Goal: Transaction & Acquisition: Download file/media

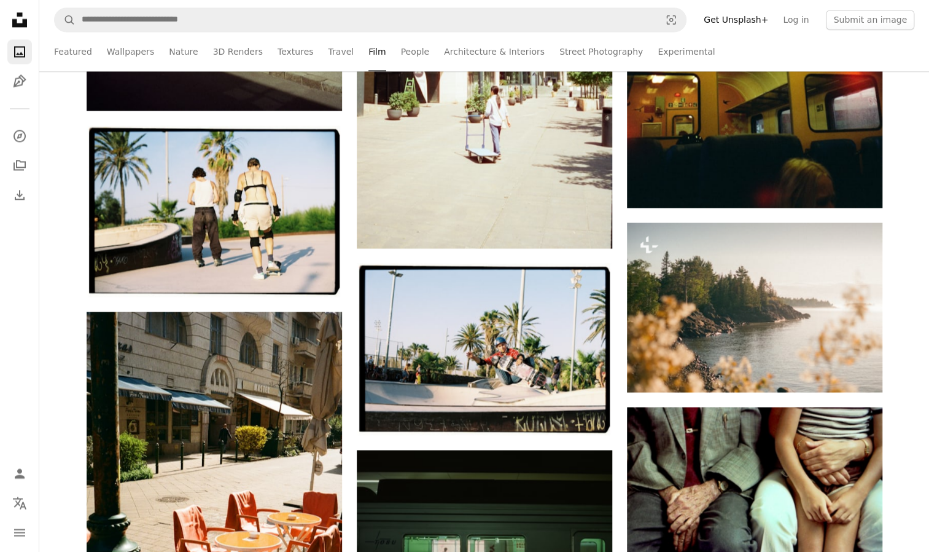
scroll to position [73634, 0]
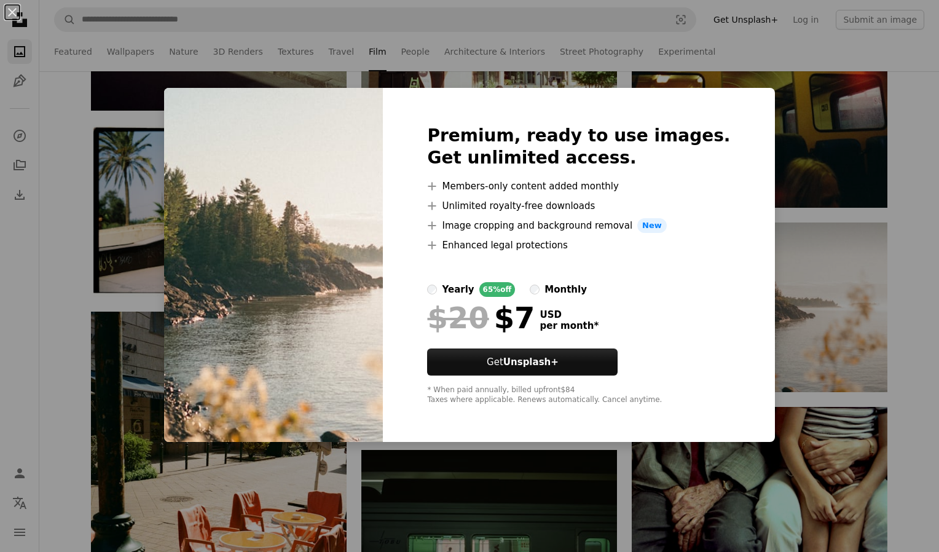
click at [867, 136] on div "An X shape Premium, ready to use images. Get unlimited access. A plus sign Memb…" at bounding box center [469, 276] width 939 height 552
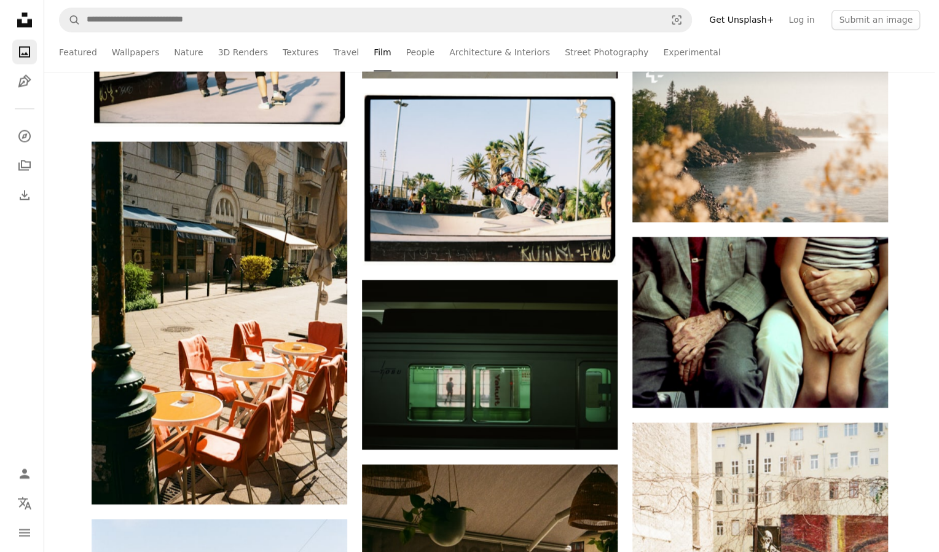
scroll to position [73808, 0]
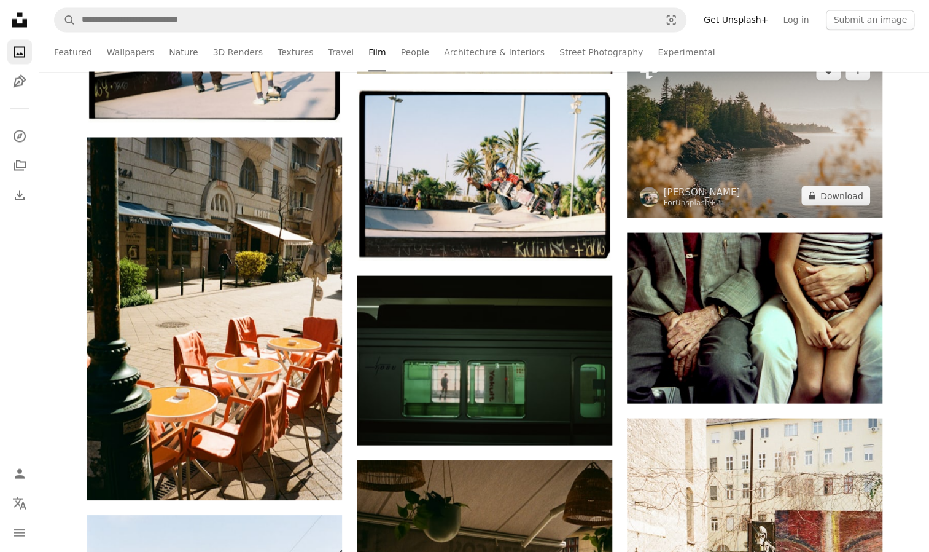
click at [812, 118] on img at bounding box center [755, 132] width 256 height 169
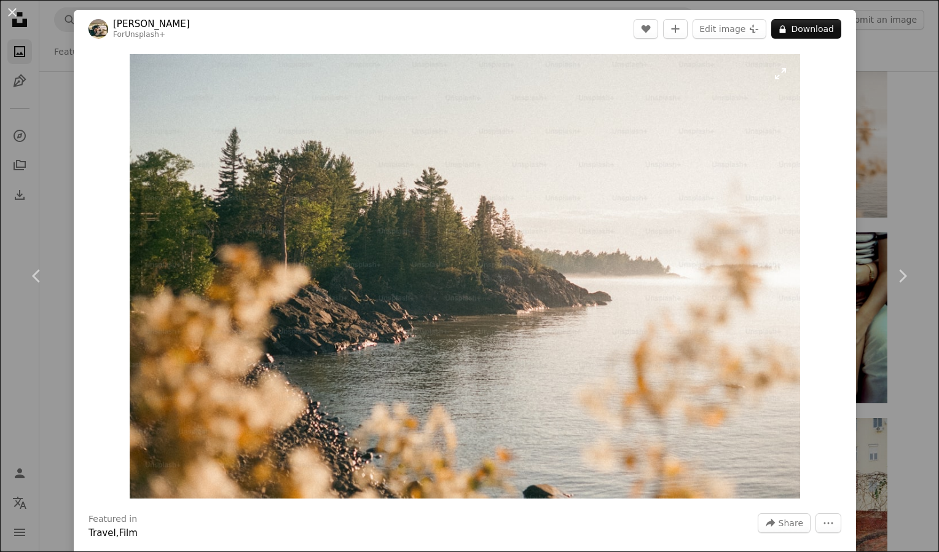
drag, startPoint x: 684, startPoint y: 107, endPoint x: 746, endPoint y: 147, distance: 72.9
click at [822, 526] on icon "More Actions" at bounding box center [827, 522] width 11 height 11
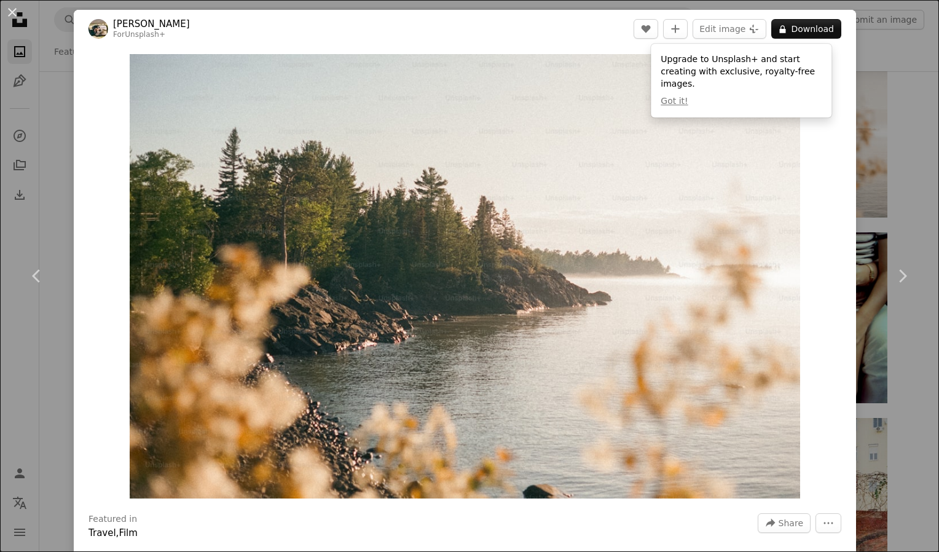
click at [818, 445] on div "Zoom in" at bounding box center [465, 276] width 782 height 456
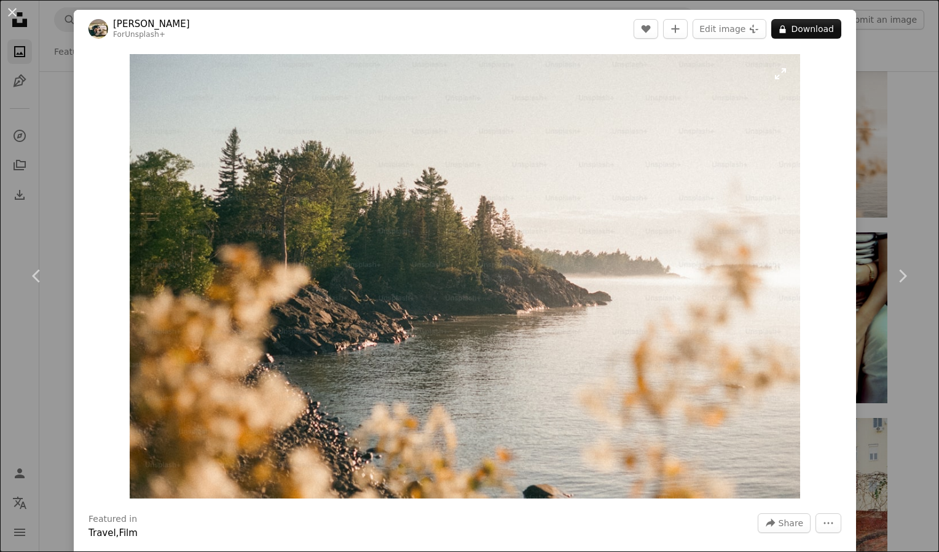
click at [431, 160] on img "Zoom in on this image" at bounding box center [465, 276] width 670 height 444
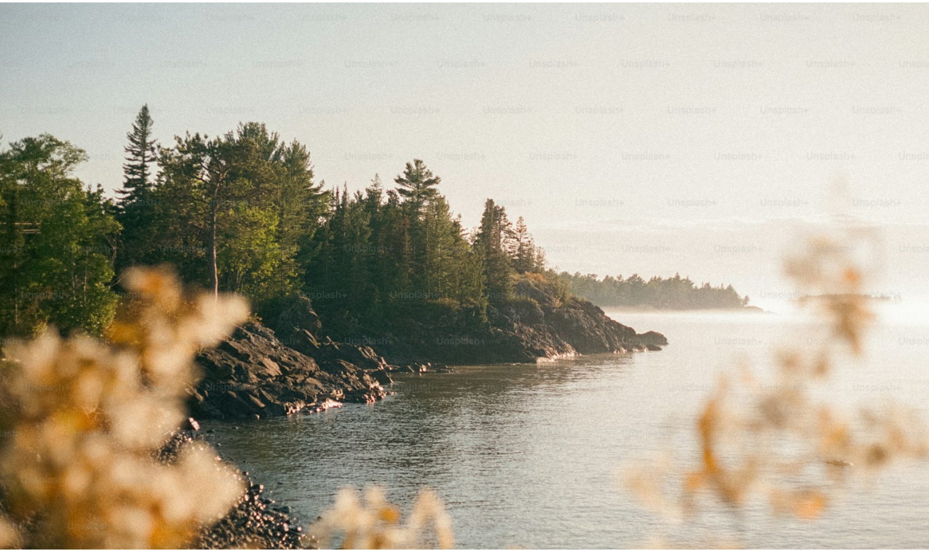
scroll to position [29, 0]
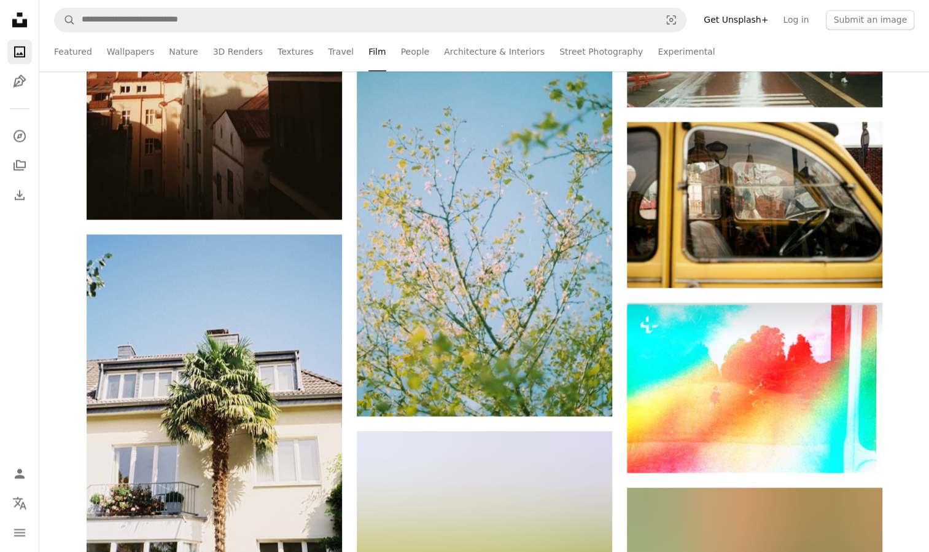
scroll to position [76365, 0]
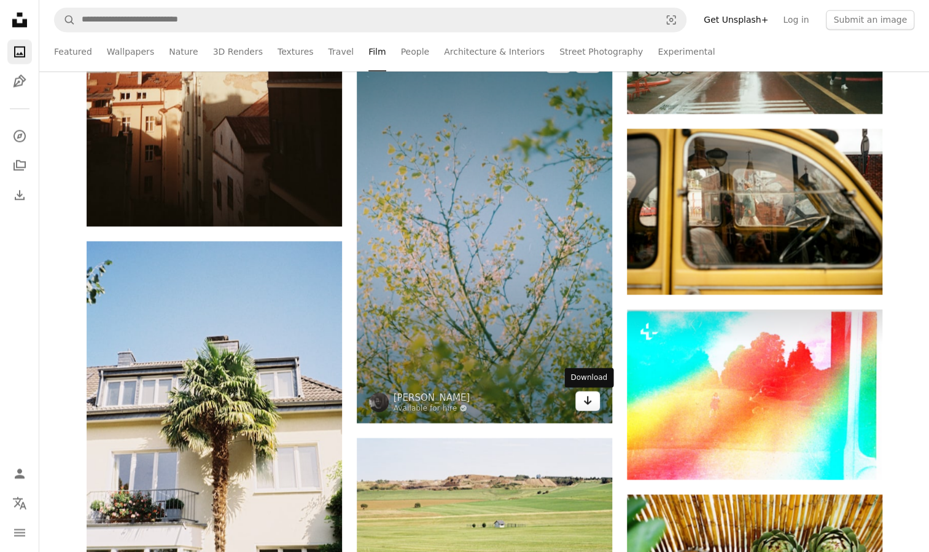
click at [590, 405] on icon "Arrow pointing down" at bounding box center [588, 399] width 10 height 15
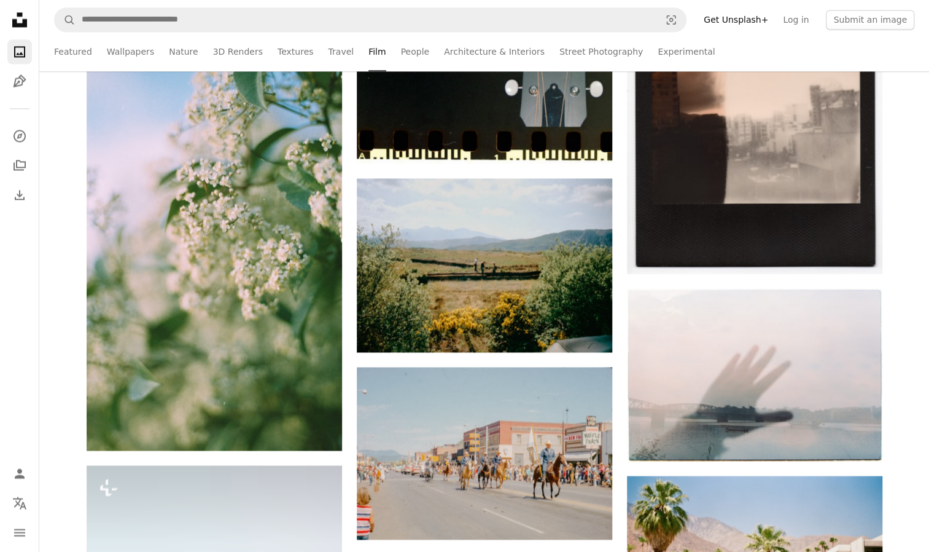
scroll to position [84836, 0]
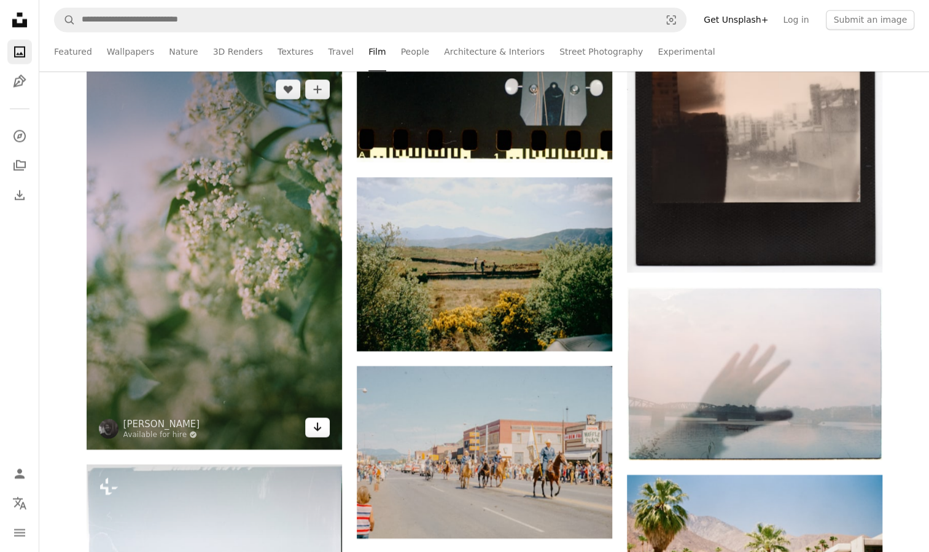
click at [314, 431] on icon "Download" at bounding box center [317, 426] width 8 height 9
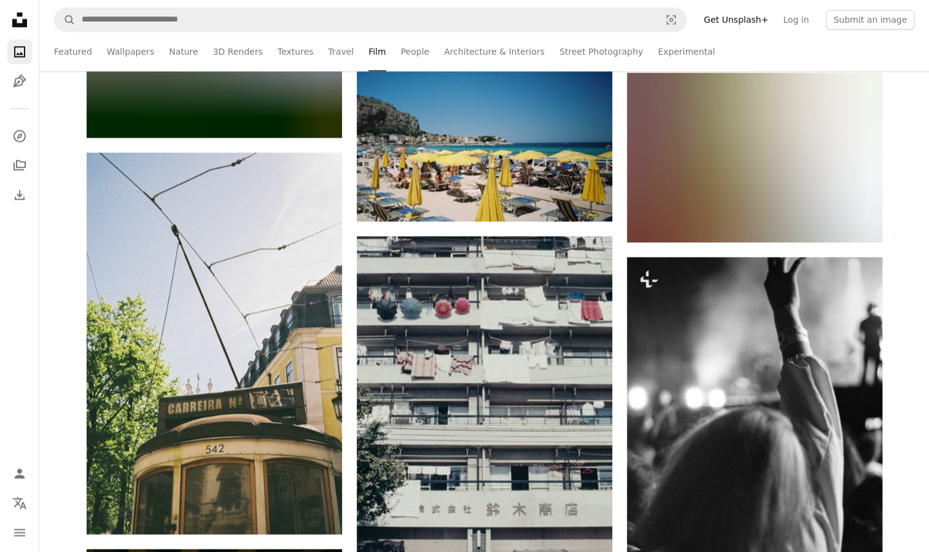
scroll to position [92985, 0]
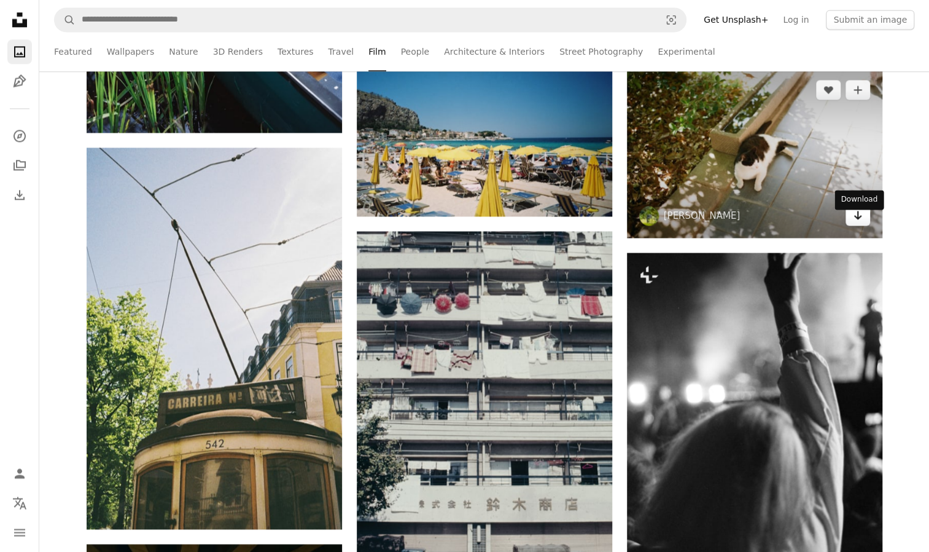
click at [851, 221] on link "Arrow pointing down" at bounding box center [858, 216] width 25 height 20
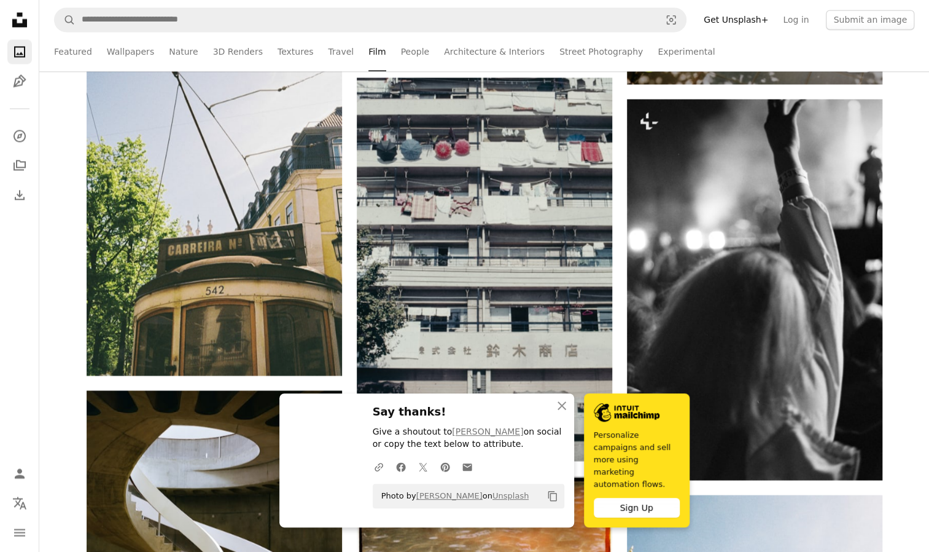
scroll to position [93116, 0]
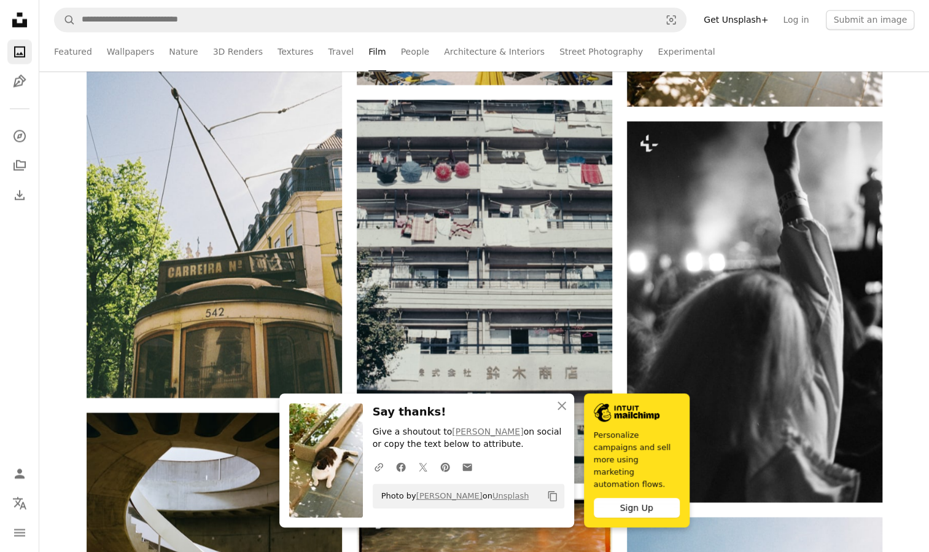
click at [905, 55] on ul "Featured Wallpapers Nature 3D Renders Textures Travel Film People Architecture …" at bounding box center [484, 51] width 861 height 39
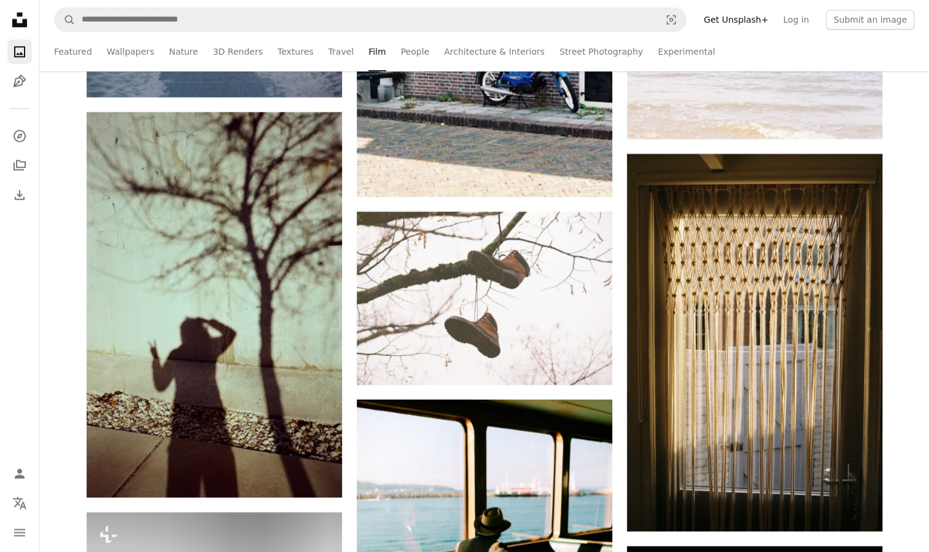
scroll to position [123621, 0]
